Goal: Find specific page/section: Find specific page/section

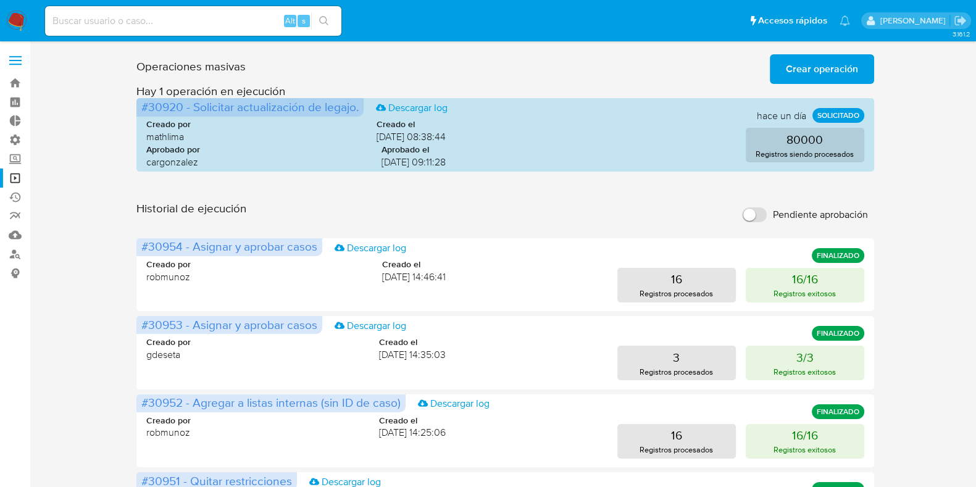
click at [22, 59] on label at bounding box center [15, 61] width 31 height 26
click at [0, 0] on input "checkbox" at bounding box center [0, 0] width 0 height 0
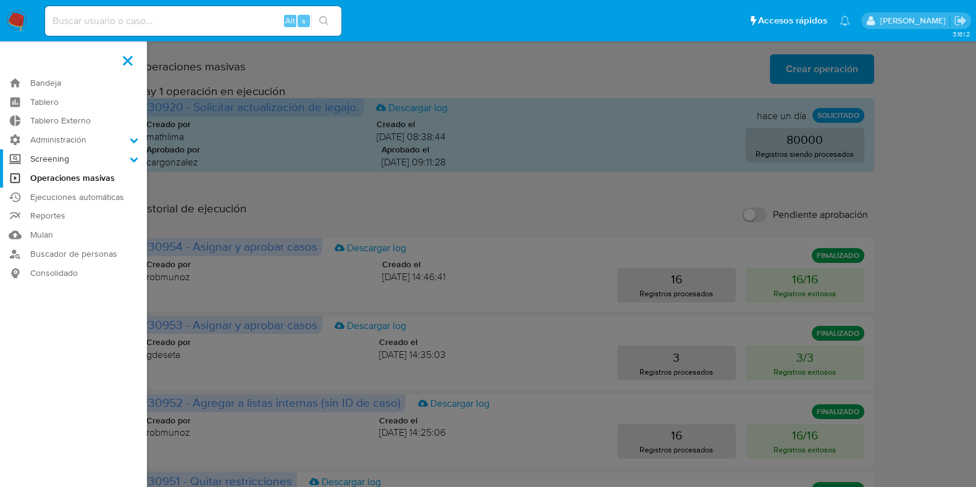
click at [75, 161] on label "Screening" at bounding box center [73, 158] width 147 height 19
click at [0, 0] on input "Screening" at bounding box center [0, 0] width 0 height 0
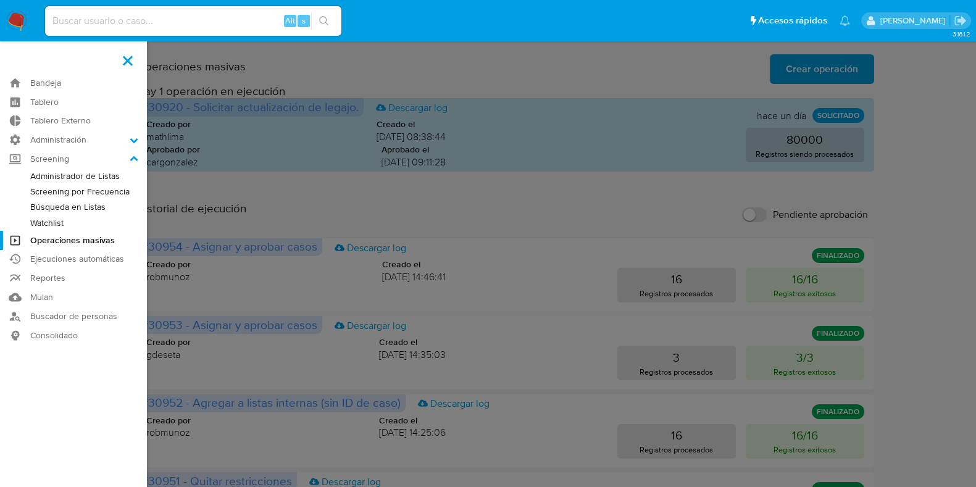
click at [75, 176] on link "Administrador de Listas" at bounding box center [73, 176] width 147 height 15
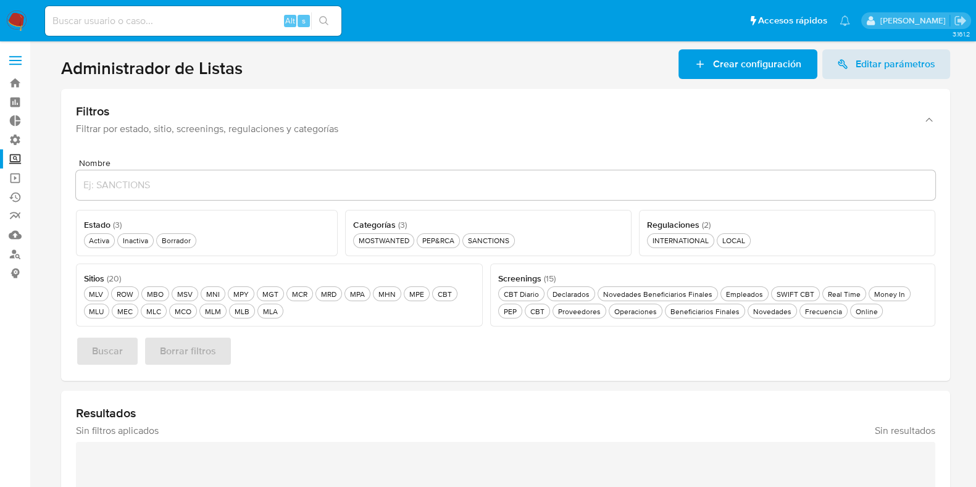
click at [10, 154] on label "Screening" at bounding box center [73, 158] width 147 height 19
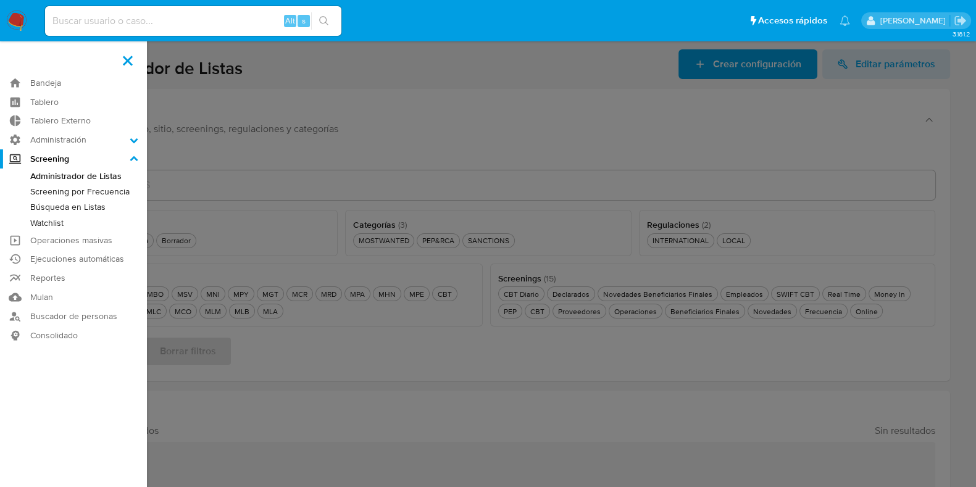
click at [0, 0] on input "Screening" at bounding box center [0, 0] width 0 height 0
click at [135, 160] on icon at bounding box center [134, 159] width 9 height 9
click at [0, 0] on input "Screening" at bounding box center [0, 0] width 0 height 0
click at [136, 140] on icon at bounding box center [134, 140] width 8 height 5
click at [0, 0] on input "Administración" at bounding box center [0, 0] width 0 height 0
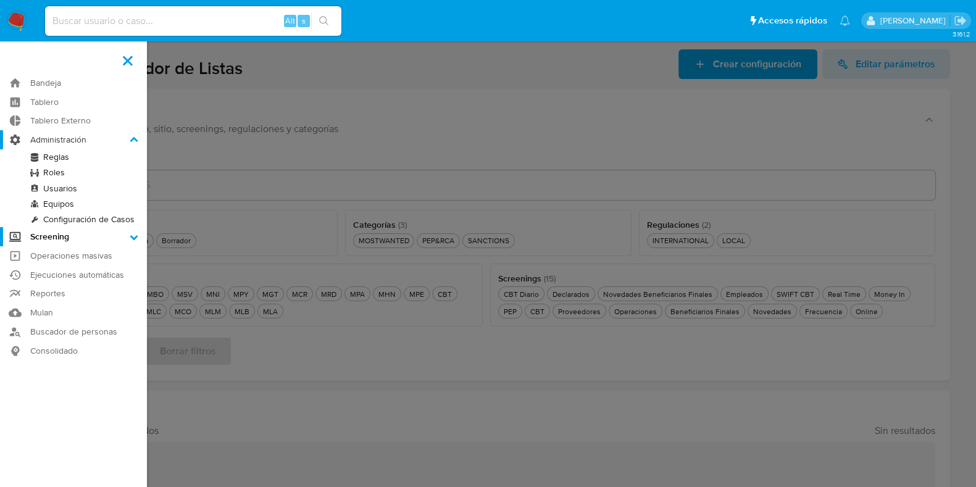
click at [136, 140] on icon at bounding box center [134, 139] width 8 height 5
click at [0, 0] on input "Administración" at bounding box center [0, 0] width 0 height 0
